Goal: Transaction & Acquisition: Book appointment/travel/reservation

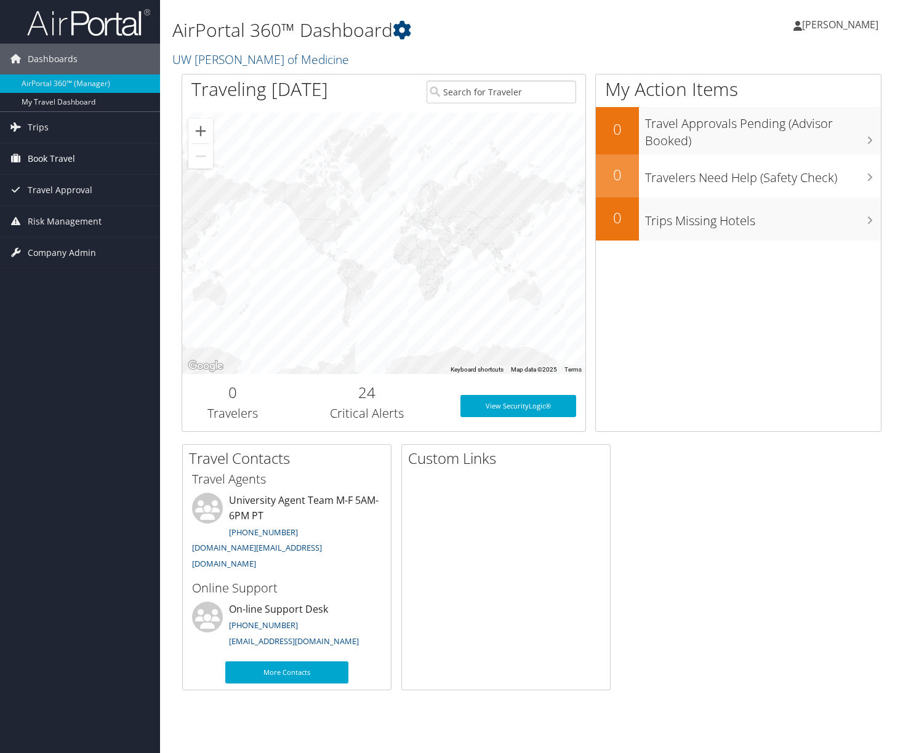
click at [55, 161] on span "Book Travel" at bounding box center [51, 158] width 47 height 31
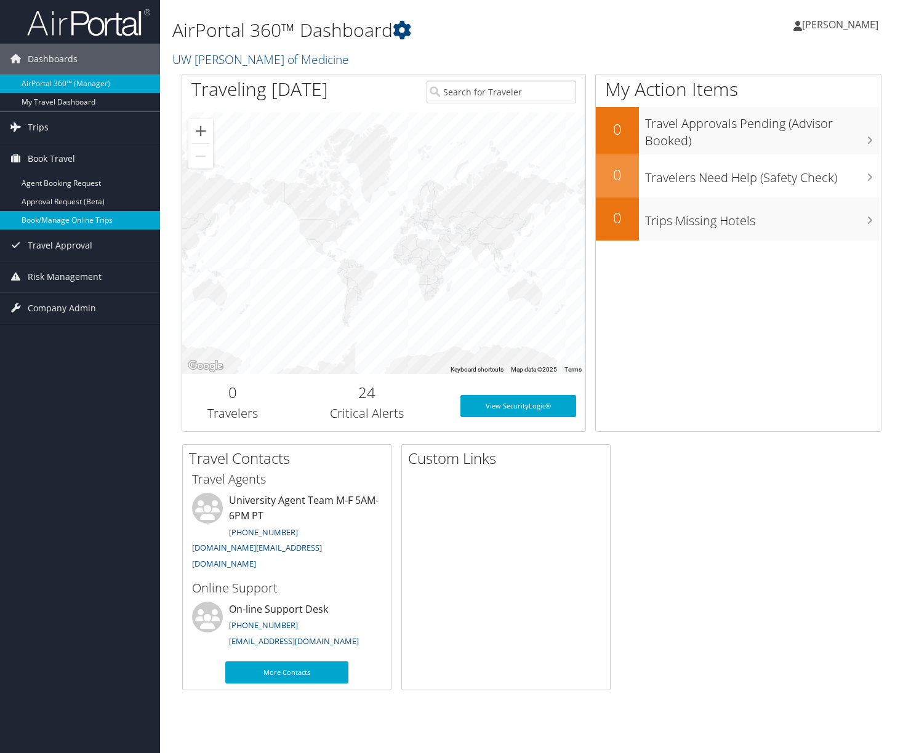
click at [60, 222] on link "Book/Manage Online Trips" at bounding box center [80, 220] width 160 height 18
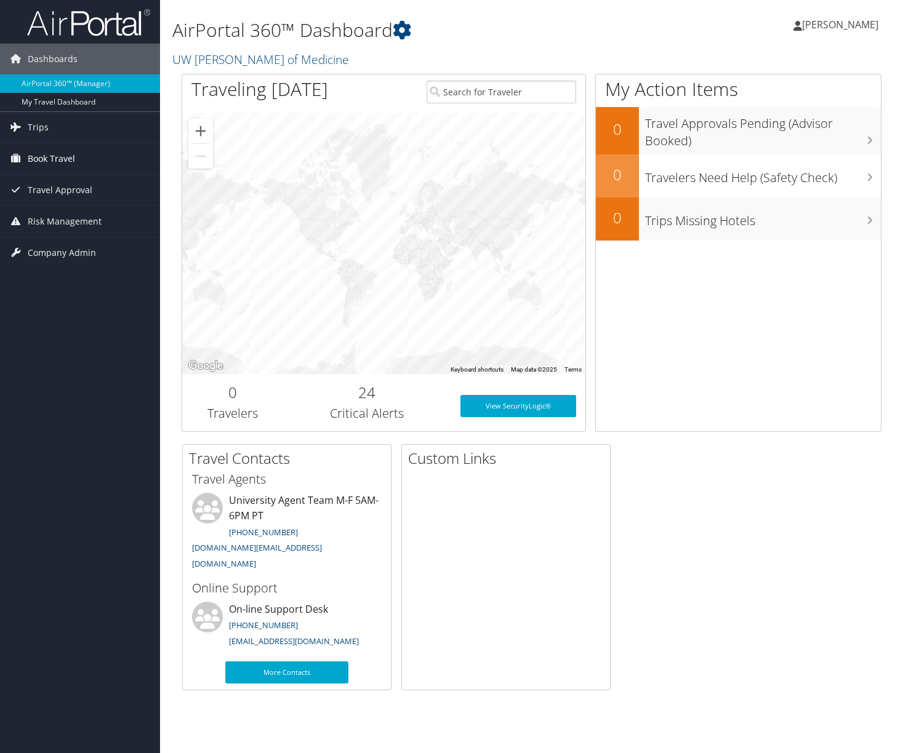
click at [71, 158] on span "Book Travel" at bounding box center [51, 158] width 47 height 31
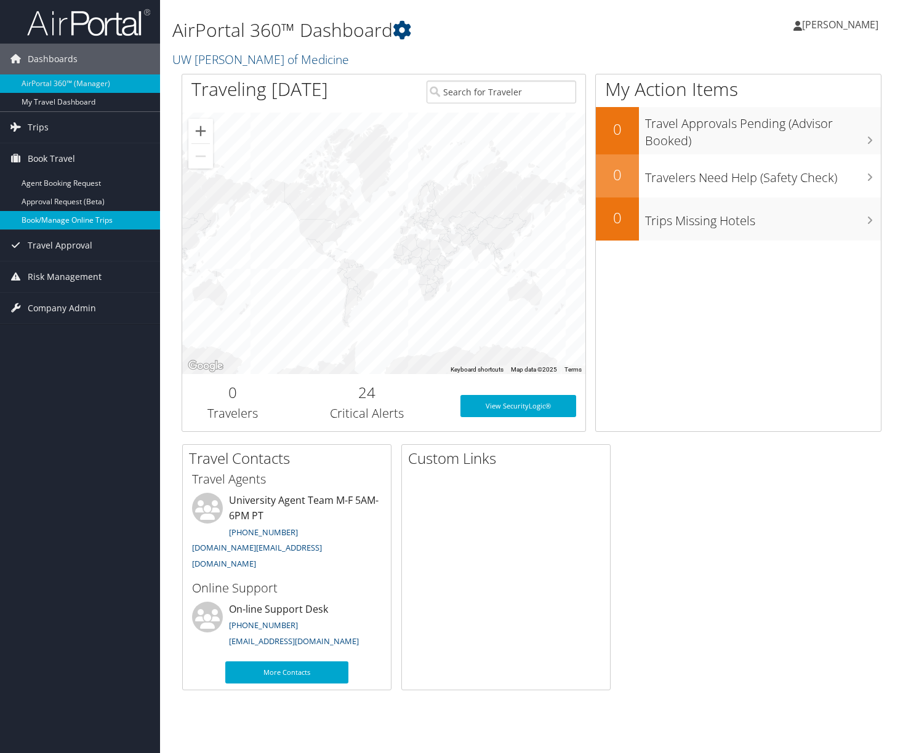
click at [86, 217] on link "Book/Manage Online Trips" at bounding box center [80, 220] width 160 height 18
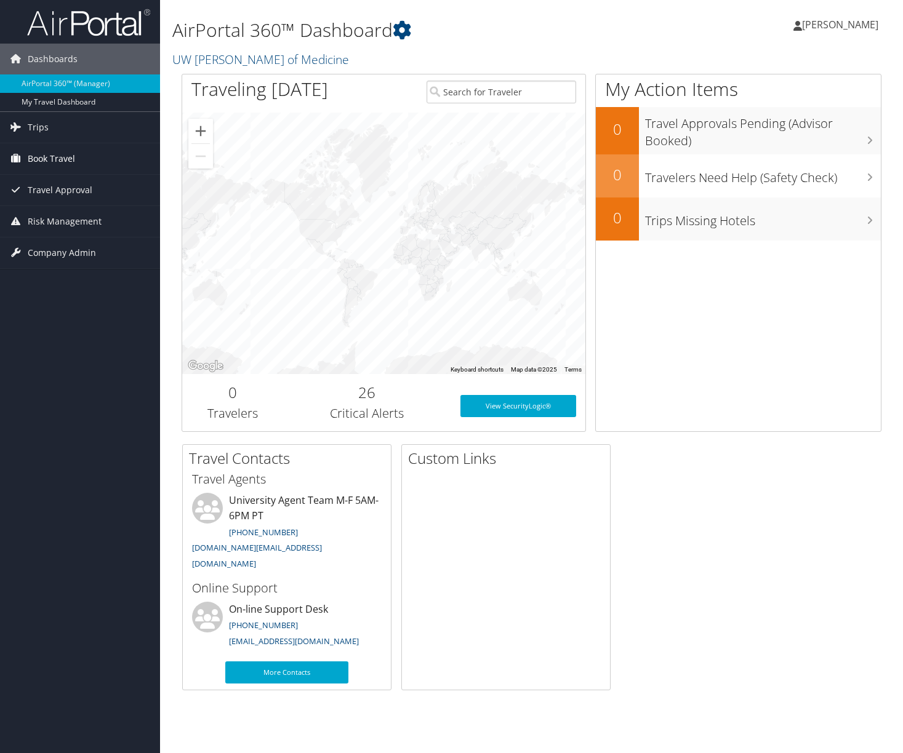
click at [56, 162] on span "Book Travel" at bounding box center [51, 158] width 47 height 31
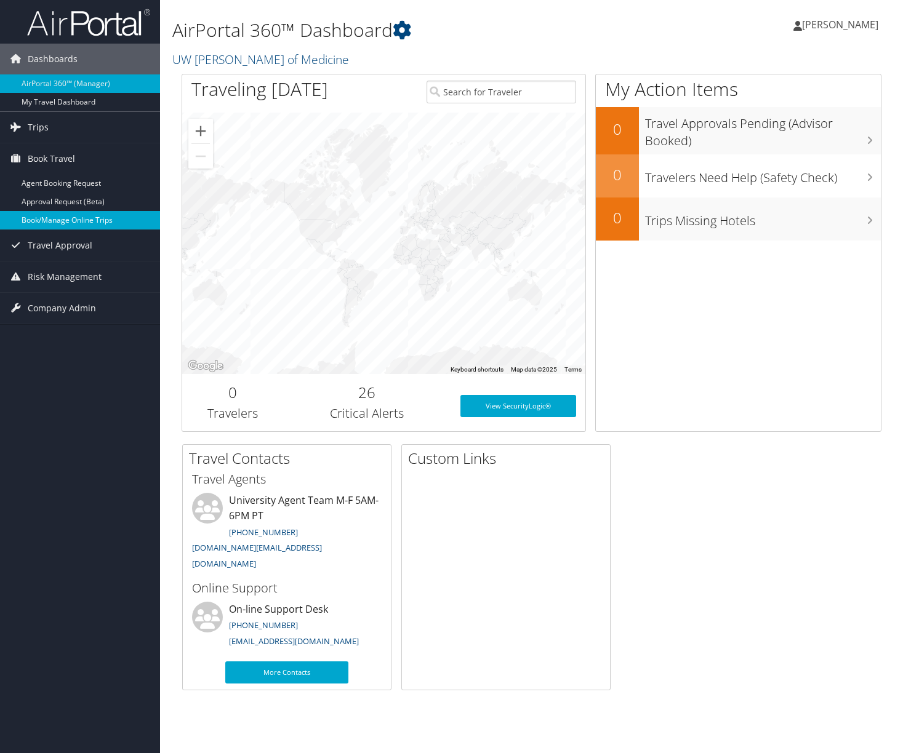
click at [57, 216] on link "Book/Manage Online Trips" at bounding box center [80, 220] width 160 height 18
